Goal: Check status: Check status

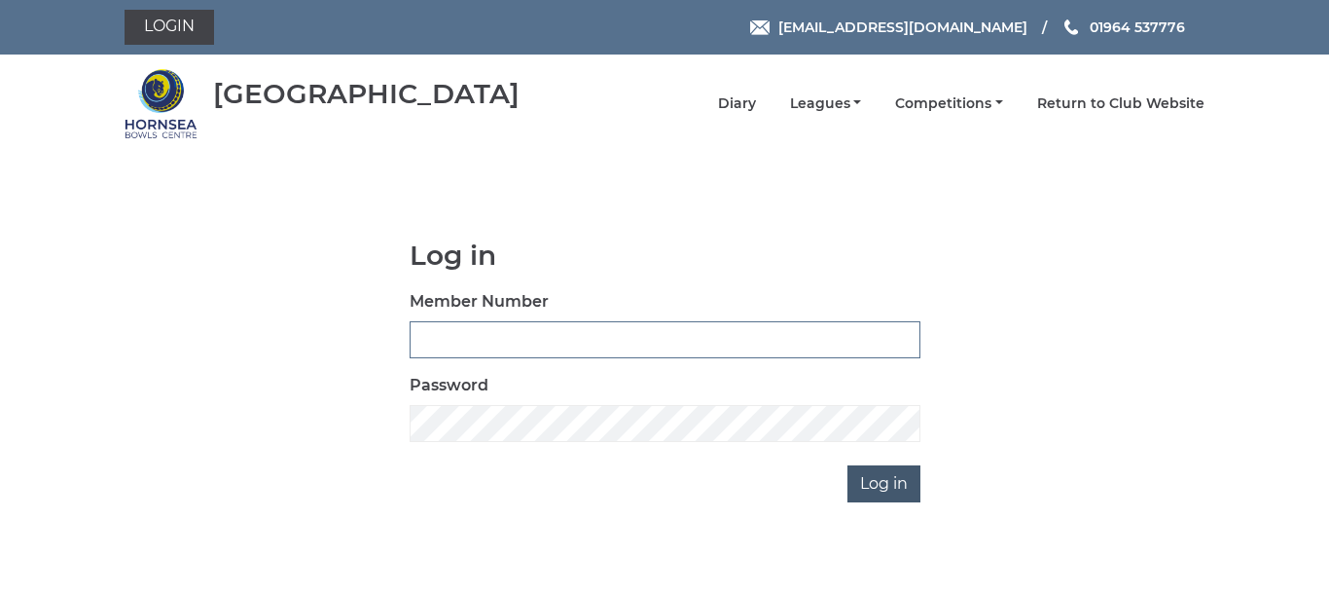
type input "0086"
click at [873, 482] on input "Log in" at bounding box center [884, 483] width 73 height 37
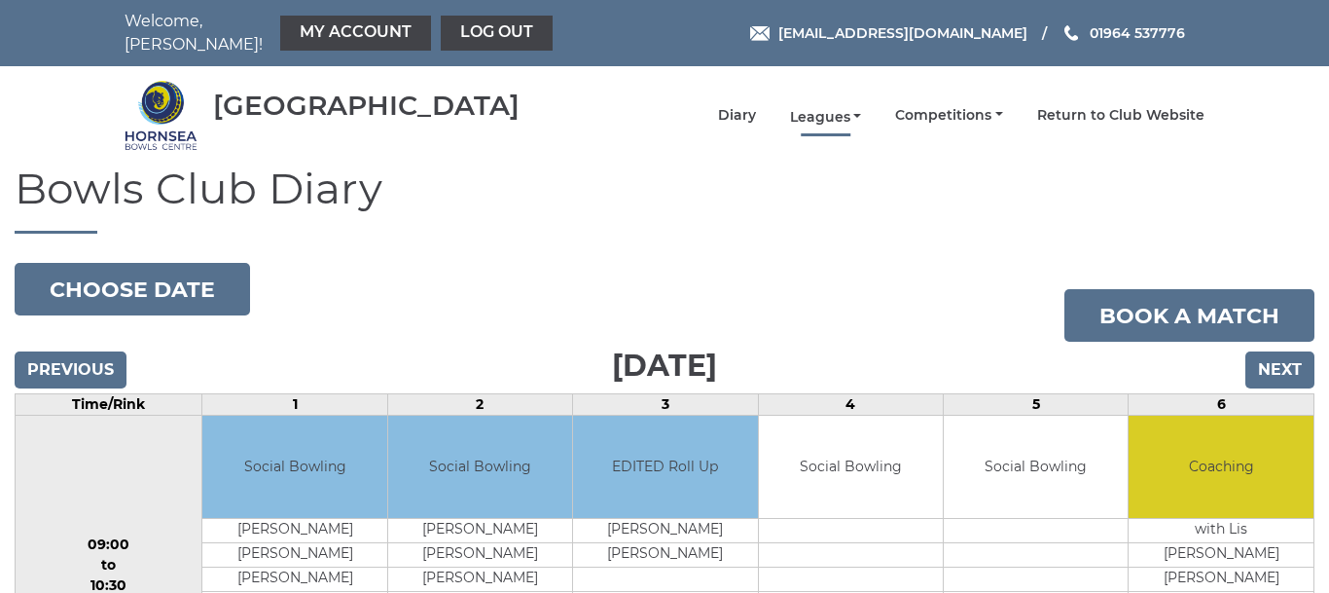
click at [825, 108] on link "Leagues" at bounding box center [826, 117] width 72 height 18
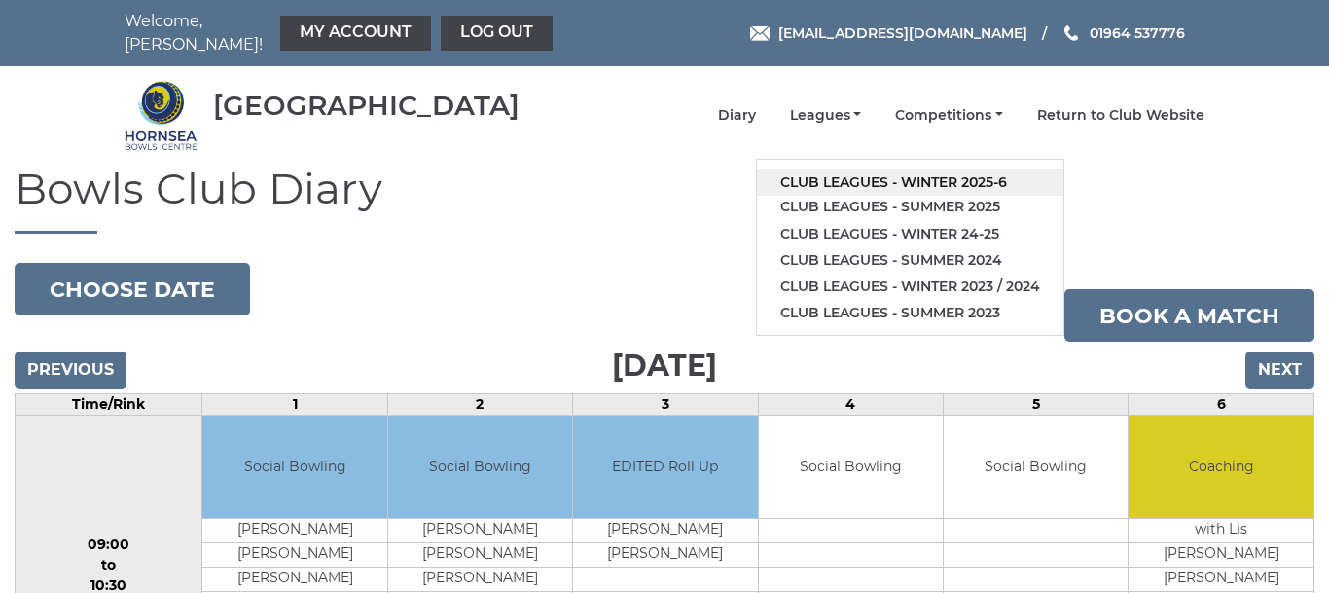
click at [867, 169] on link "Club leagues - Winter 2025-6" at bounding box center [910, 182] width 307 height 26
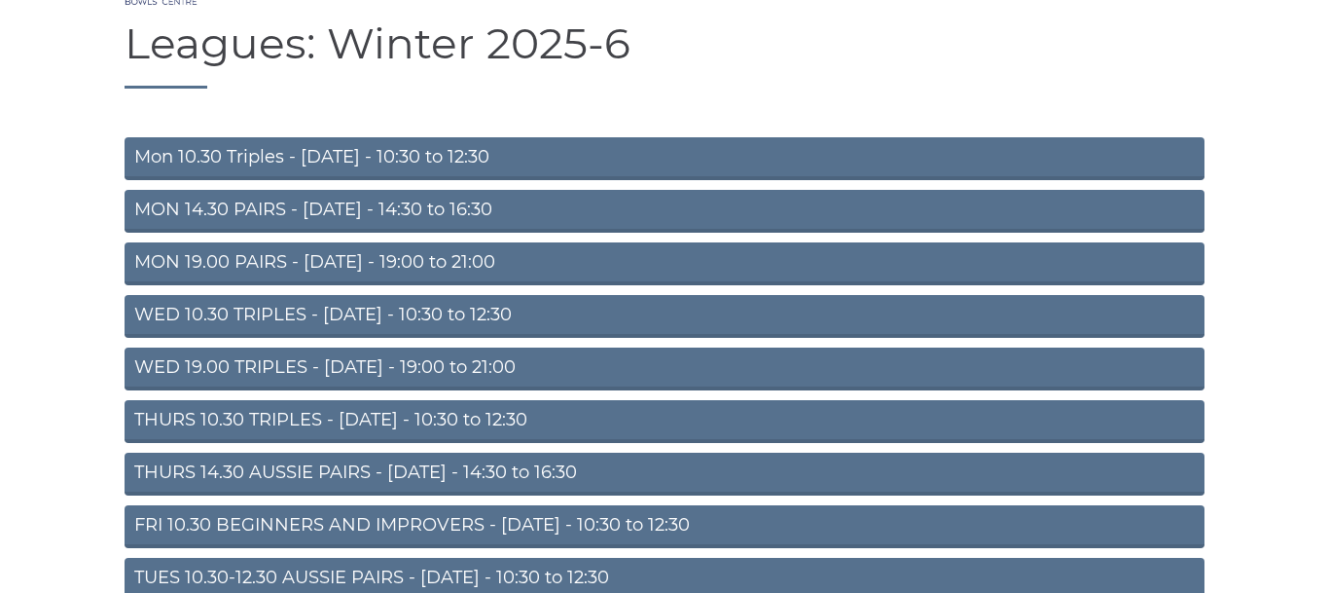
scroll to position [148, 0]
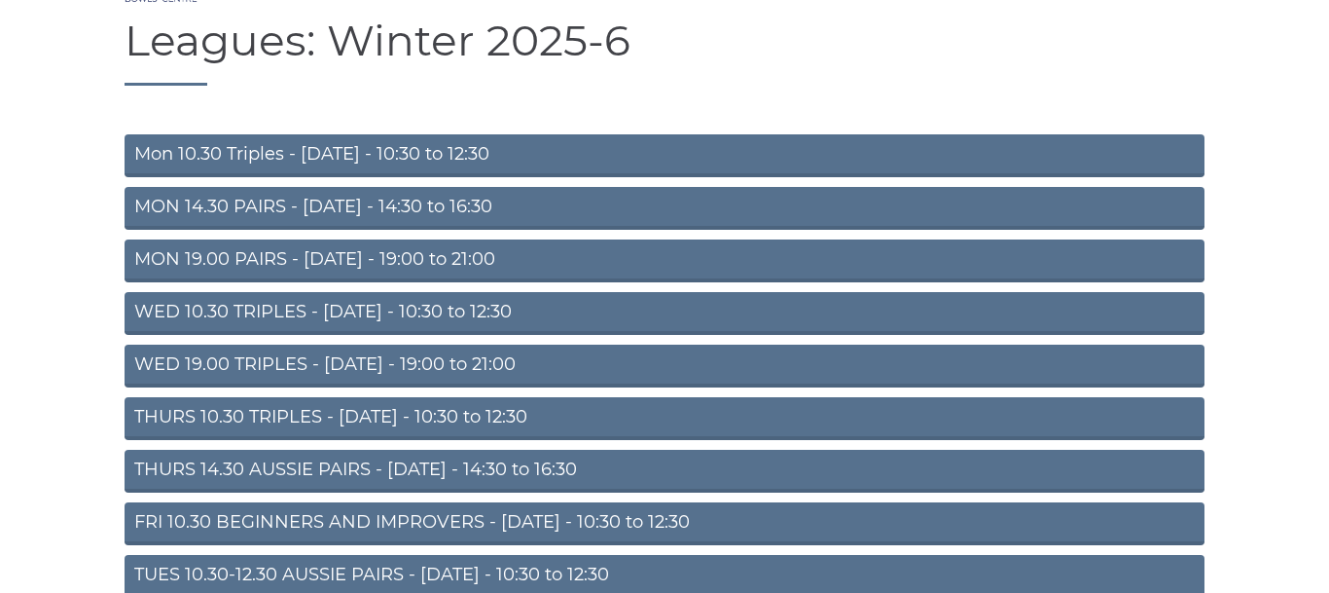
click at [467, 562] on link "TUES 10.30-12.30 AUSSIE PAIRS - Tuesday - 10:30 to 12:30" at bounding box center [665, 576] width 1080 height 43
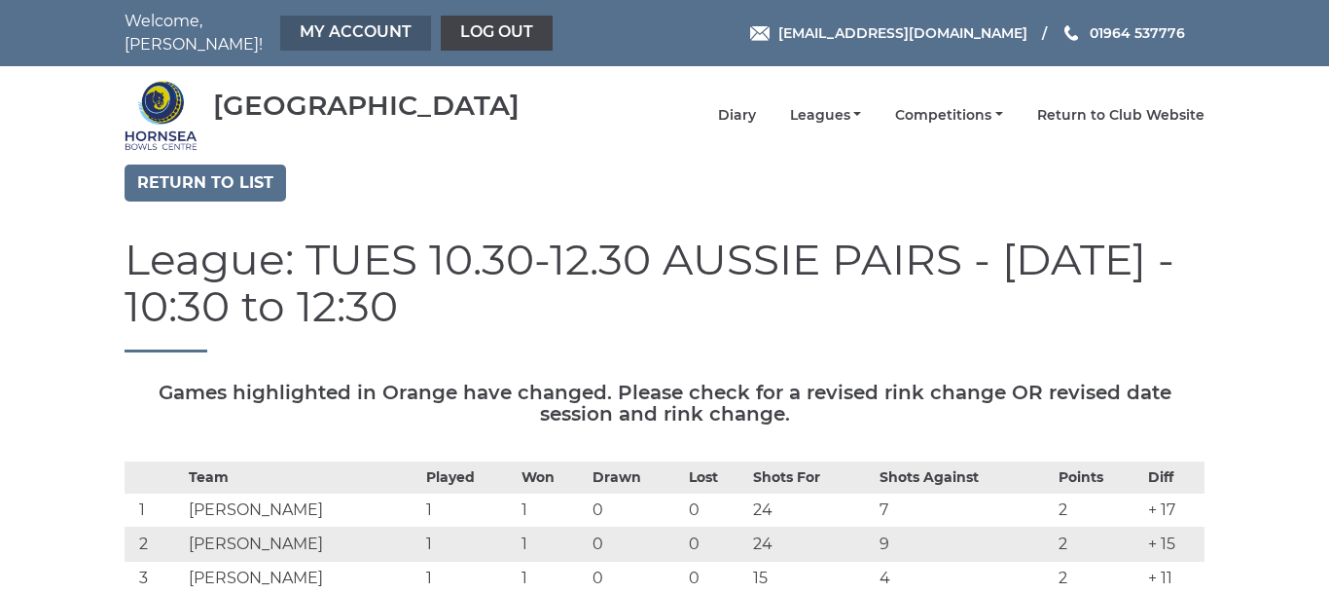
click at [322, 20] on link "My Account" at bounding box center [355, 33] width 151 height 35
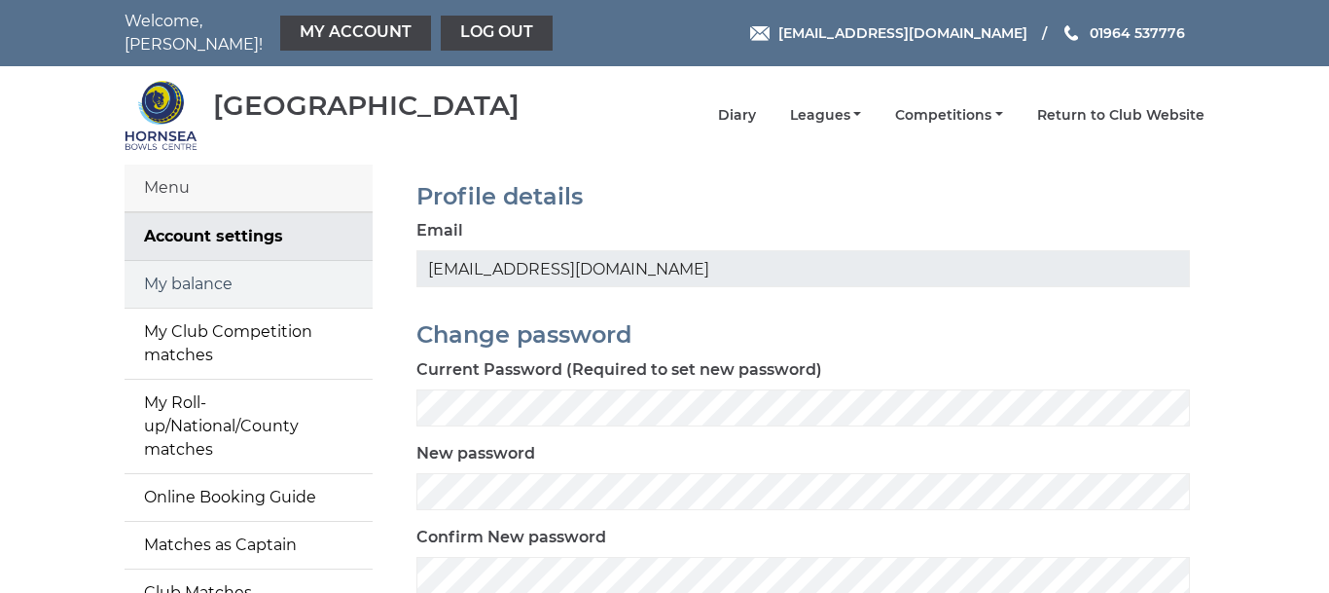
click at [219, 268] on link "My balance" at bounding box center [249, 284] width 248 height 47
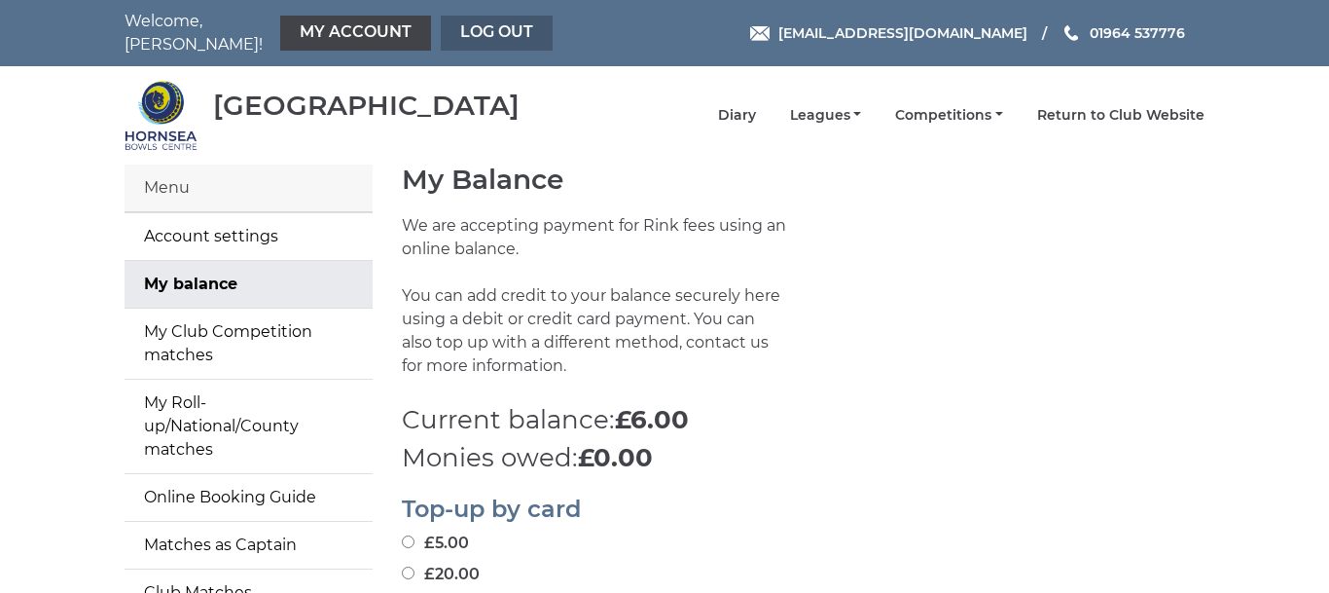
click at [465, 20] on link "Log out" at bounding box center [497, 33] width 112 height 35
